Goal: Task Accomplishment & Management: Use online tool/utility

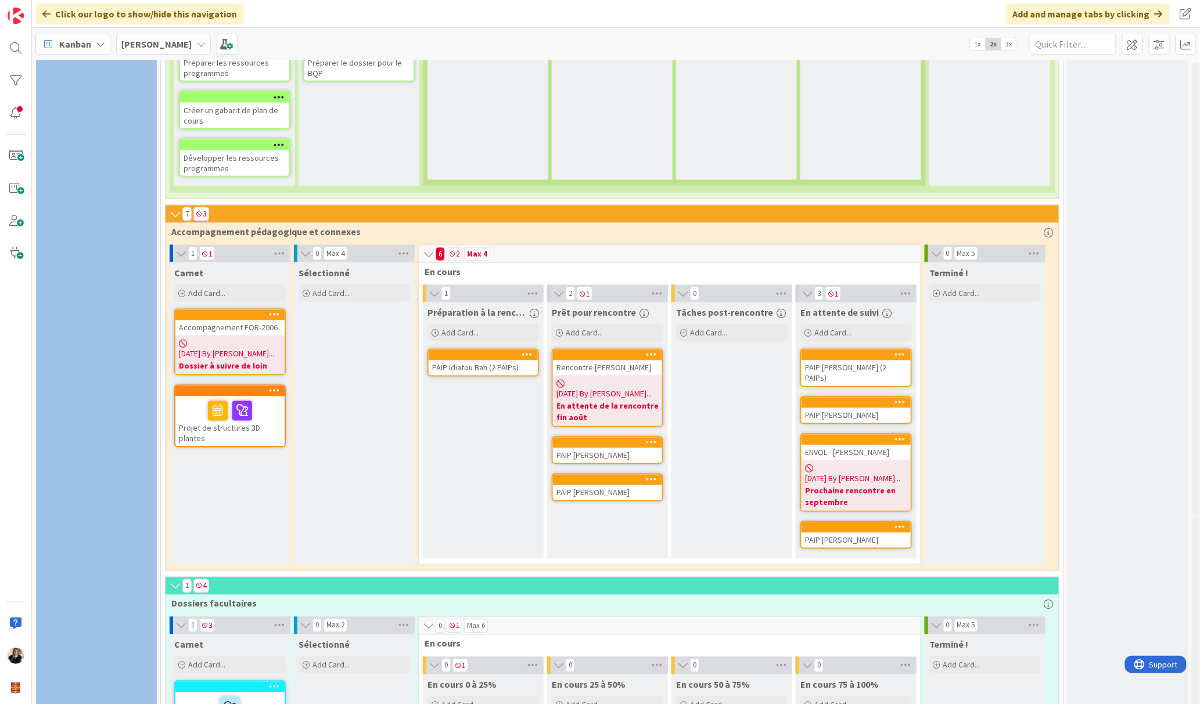
scroll to position [660, 0]
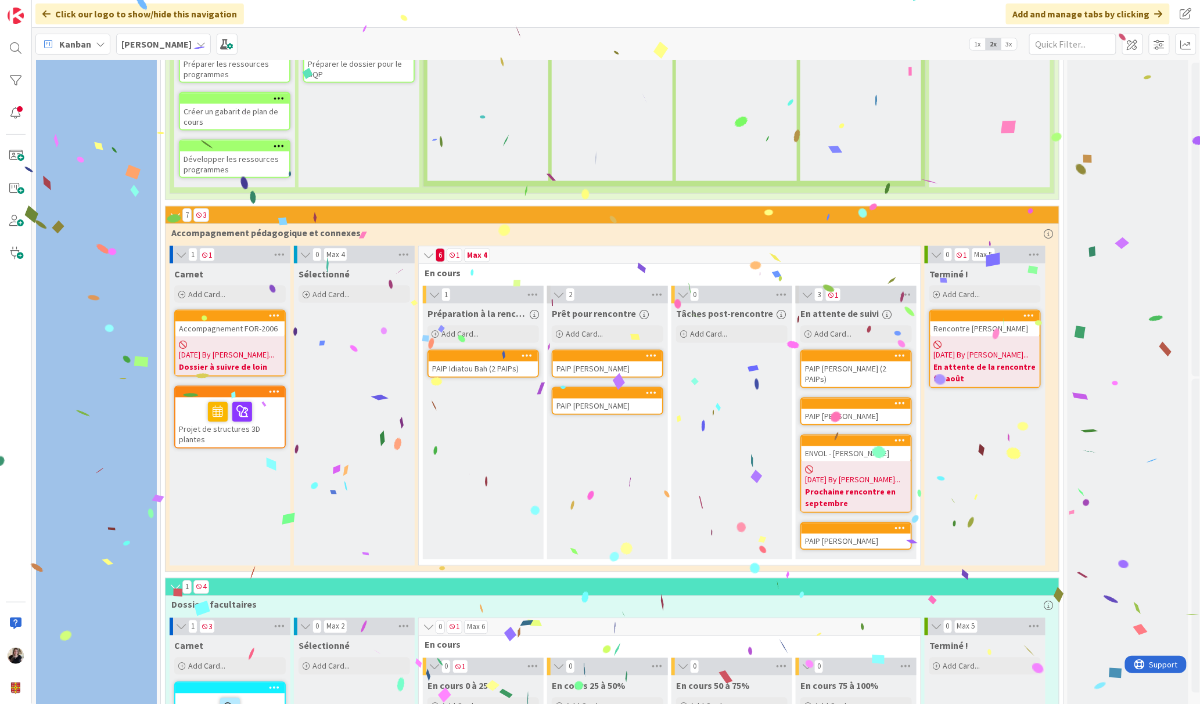
click at [992, 362] on b "En attente de la rencontre fin août" at bounding box center [985, 373] width 102 height 23
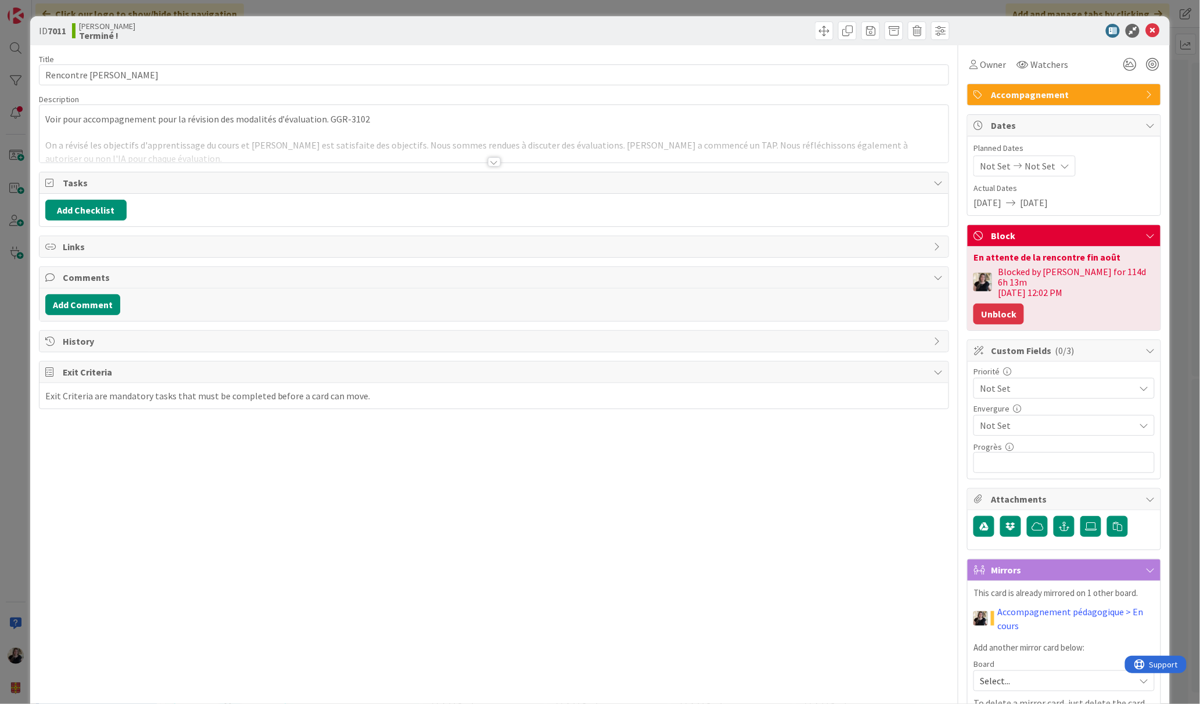
click at [981, 314] on button "Unblock" at bounding box center [998, 314] width 51 height 21
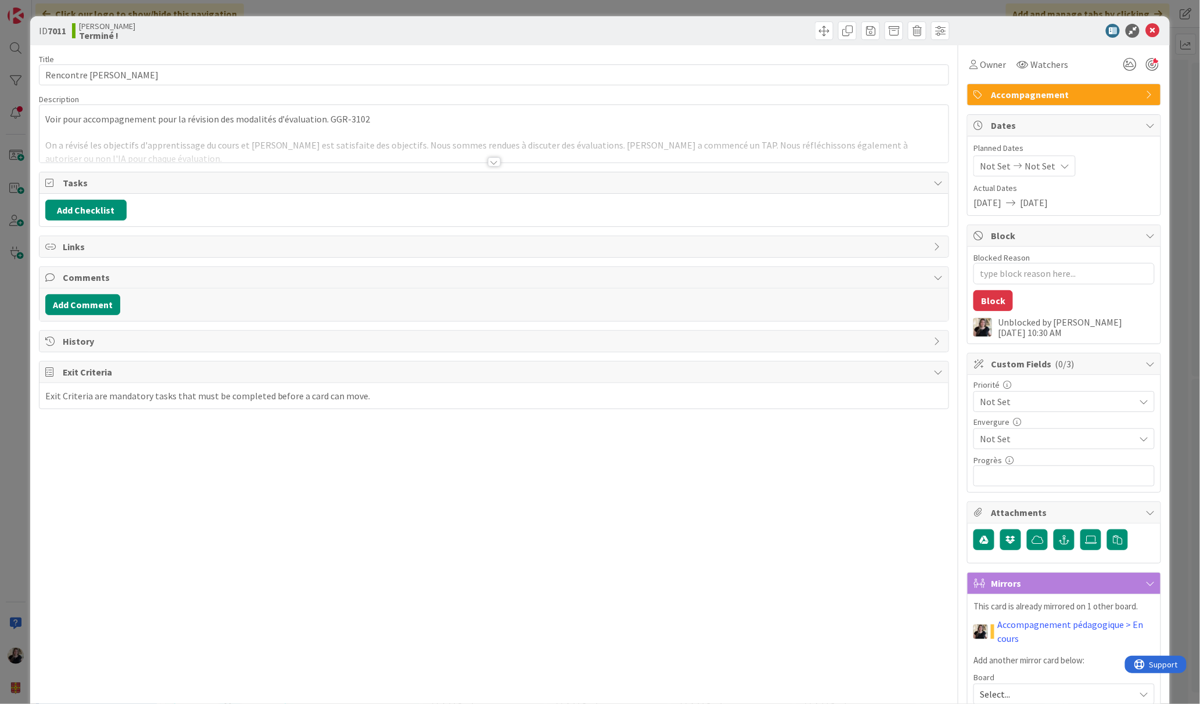
type textarea "x"
click at [1138, 37] on body "Click our logo to show/hide this navigation Add and manage tabs by clicking Kan…" at bounding box center [600, 352] width 1200 height 704
click at [1145, 33] on icon at bounding box center [1152, 31] width 14 height 14
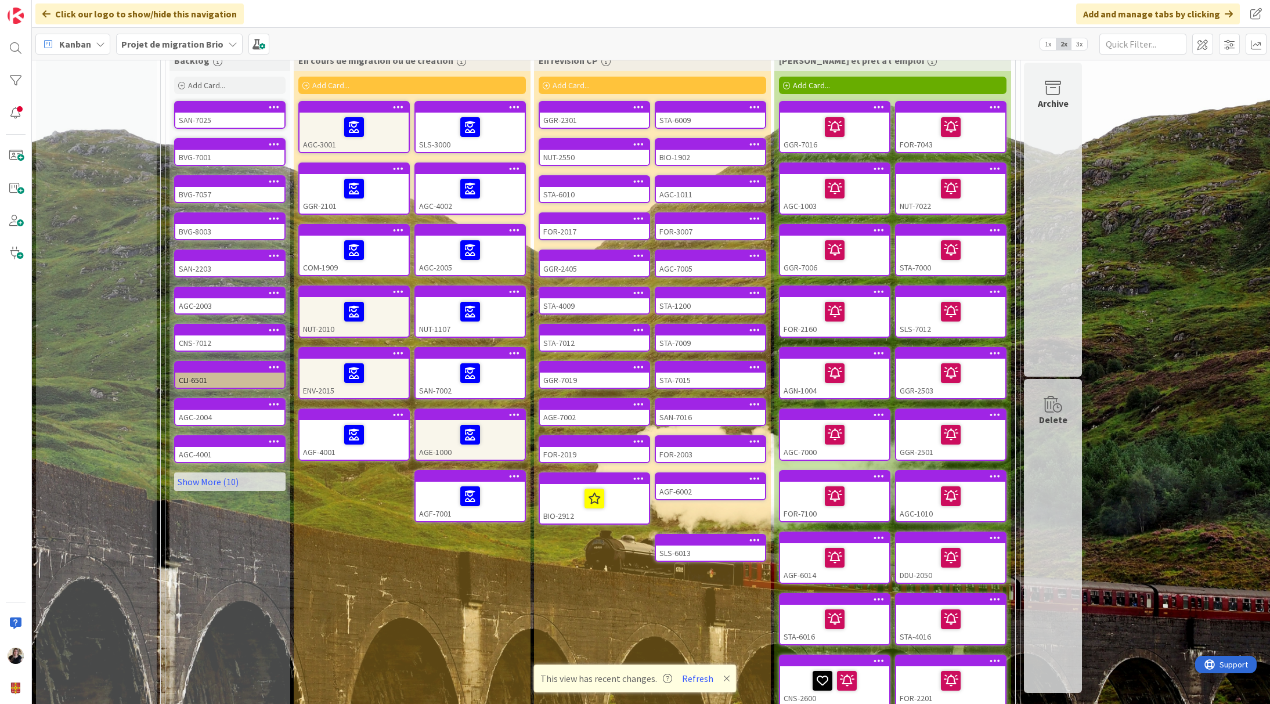
scroll to position [232, 0]
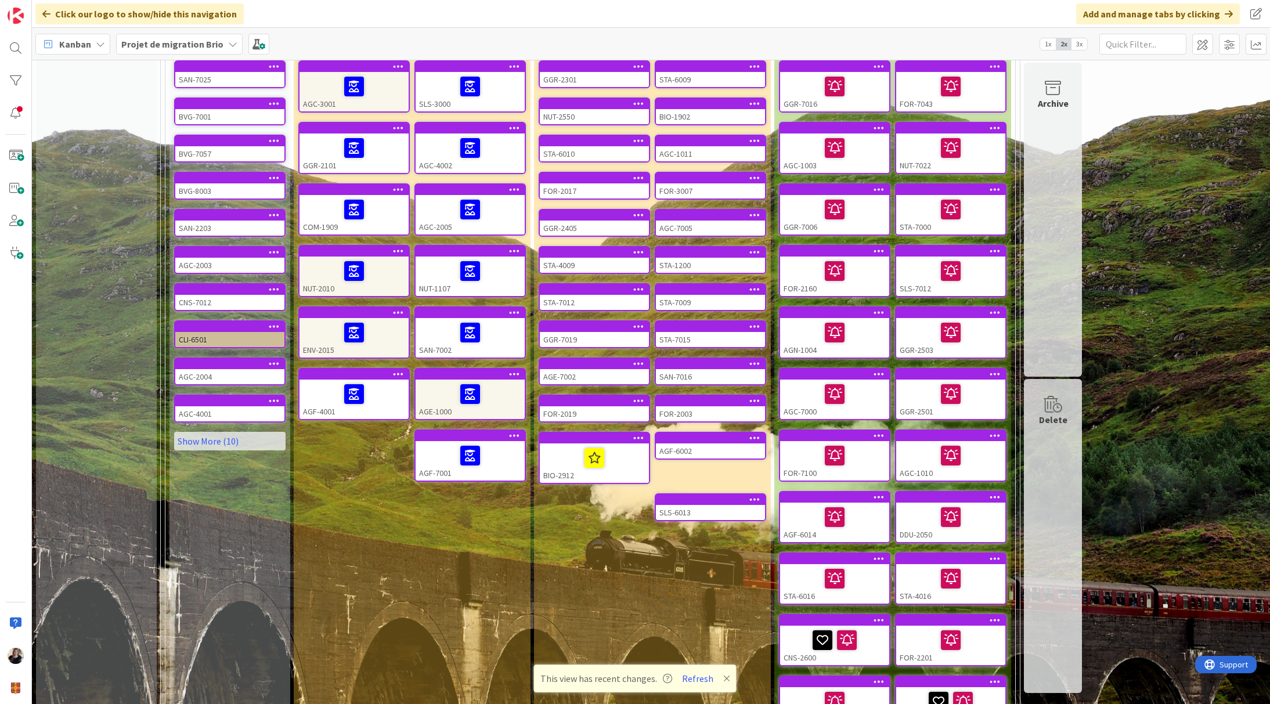
click at [690, 505] on div "SLS-6013" at bounding box center [710, 512] width 109 height 15
click at [723, 680] on icon at bounding box center [726, 678] width 7 height 9
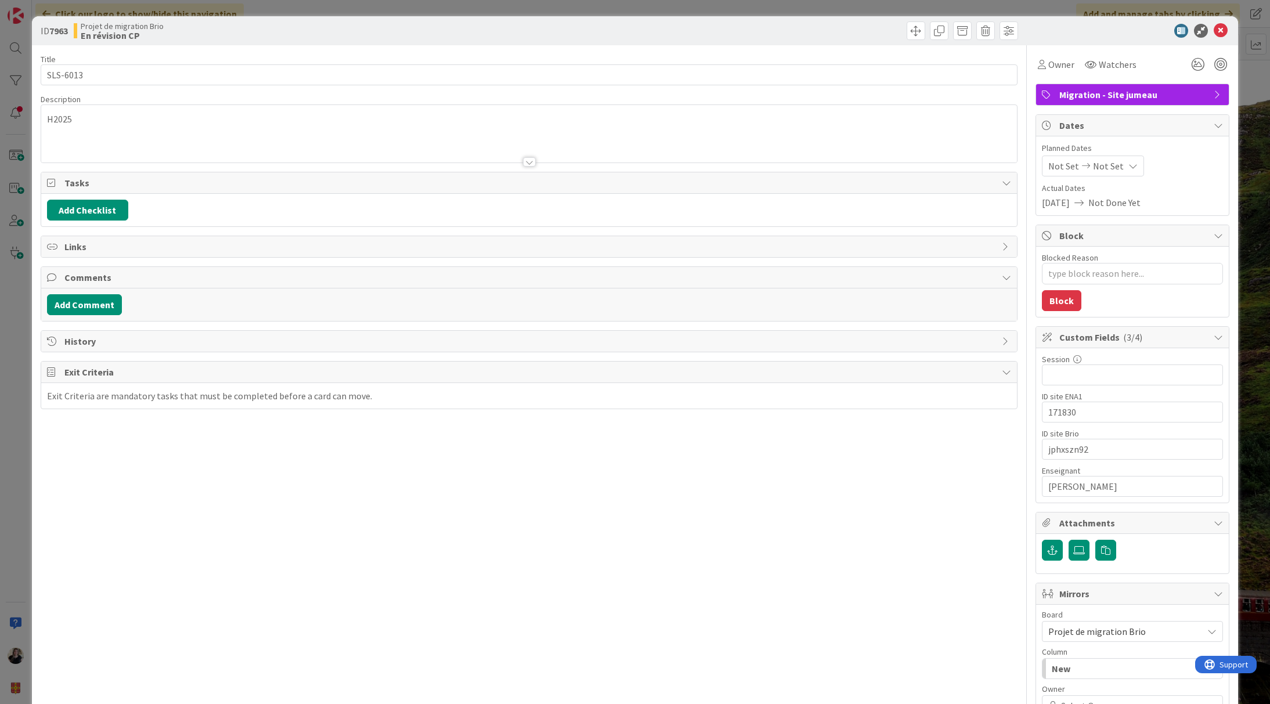
type textarea "x"
drag, startPoint x: 1208, startPoint y: 33, endPoint x: 1204, endPoint y: 0, distance: 32.7
click at [1214, 33] on icon at bounding box center [1221, 31] width 14 height 14
